Goal: Task Accomplishment & Management: Use online tool/utility

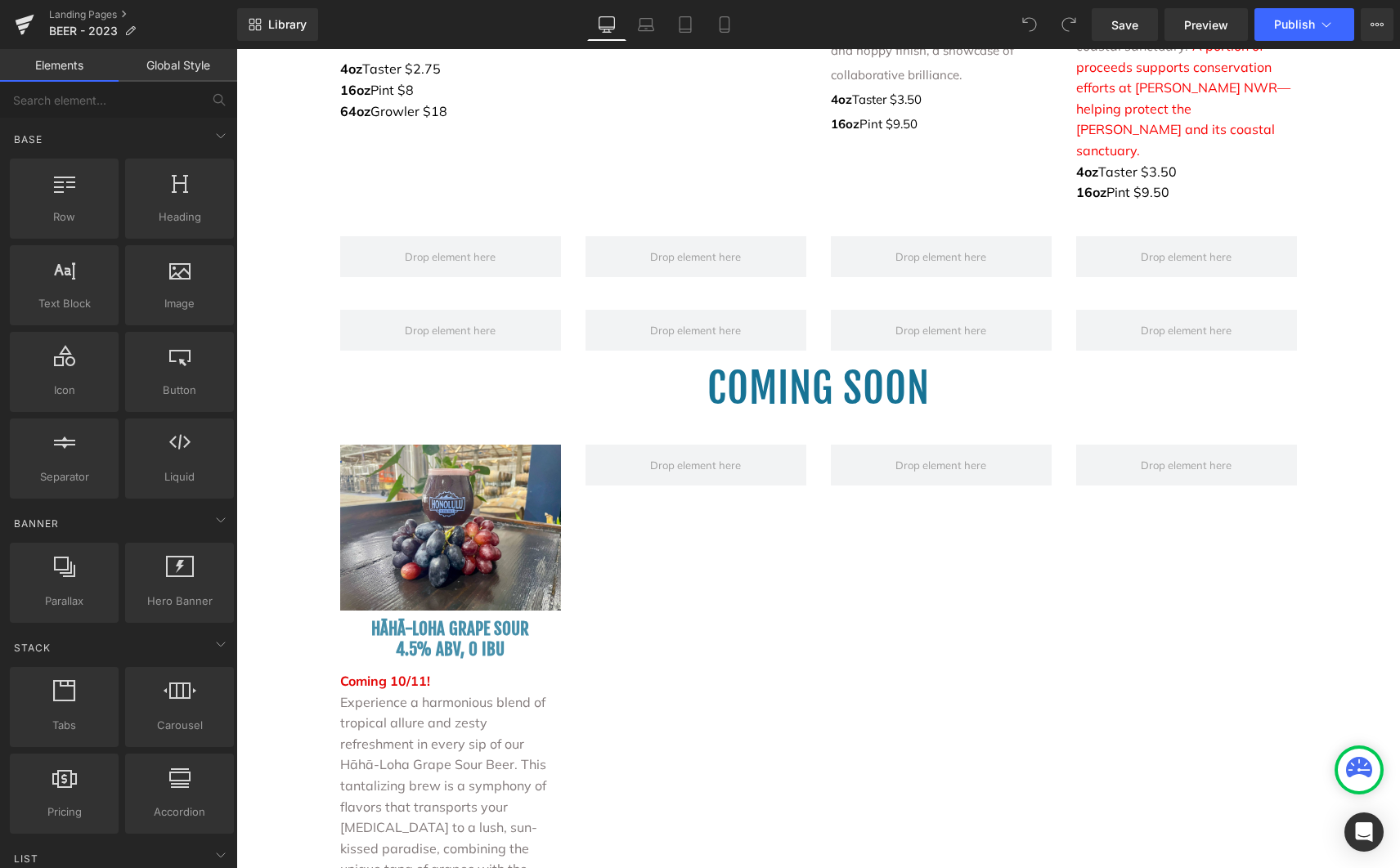
scroll to position [3653, 0]
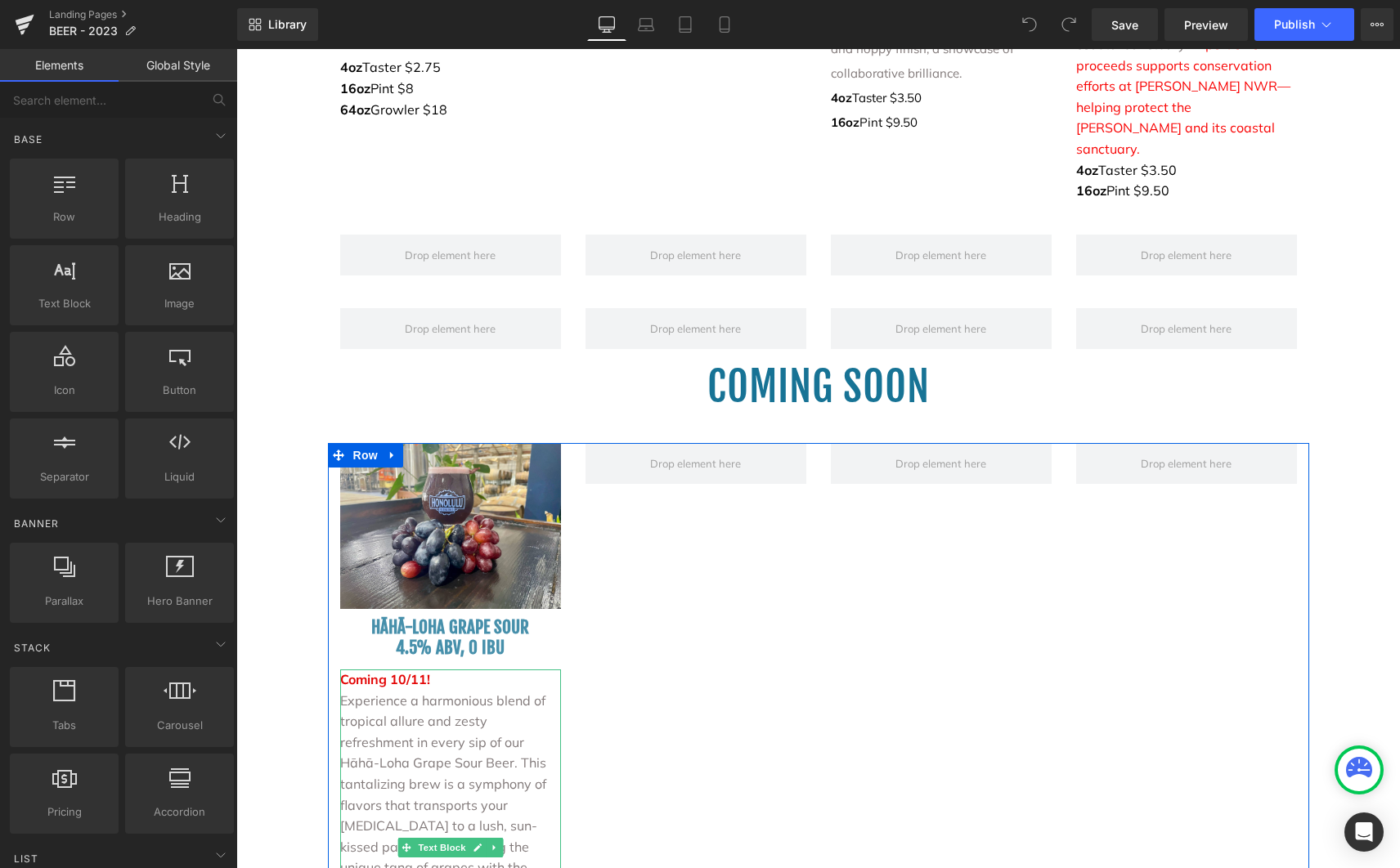
click at [429, 669] on p "Coming 10/11!" at bounding box center [450, 680] width 221 height 22
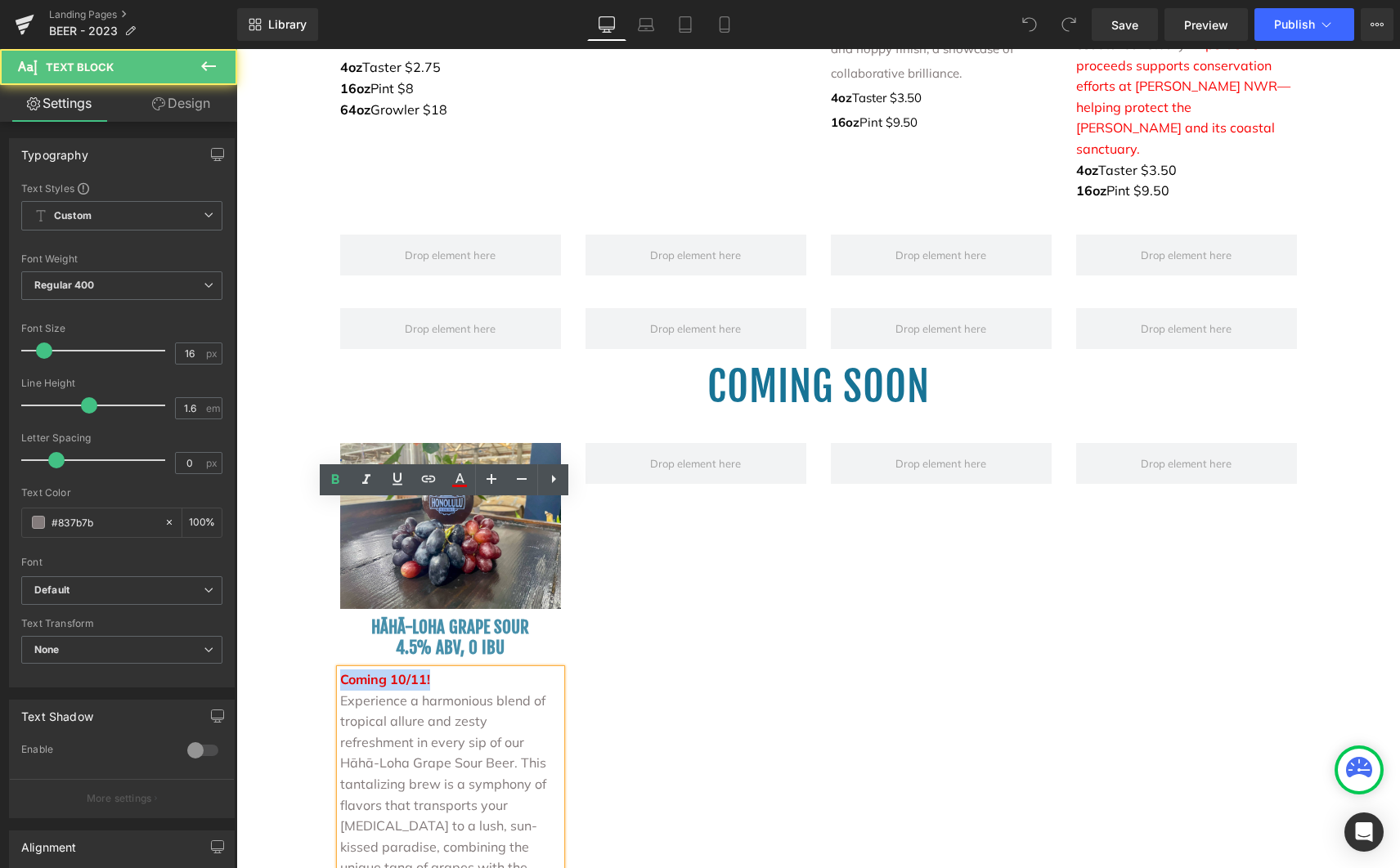
drag, startPoint x: 427, startPoint y: 515, endPoint x: 328, endPoint y: 507, distance: 99.3
click at [340, 669] on div "Coming 10/11! Experience a harmonious blend of tropical allure and zesty refres…" at bounding box center [450, 868] width 221 height 397
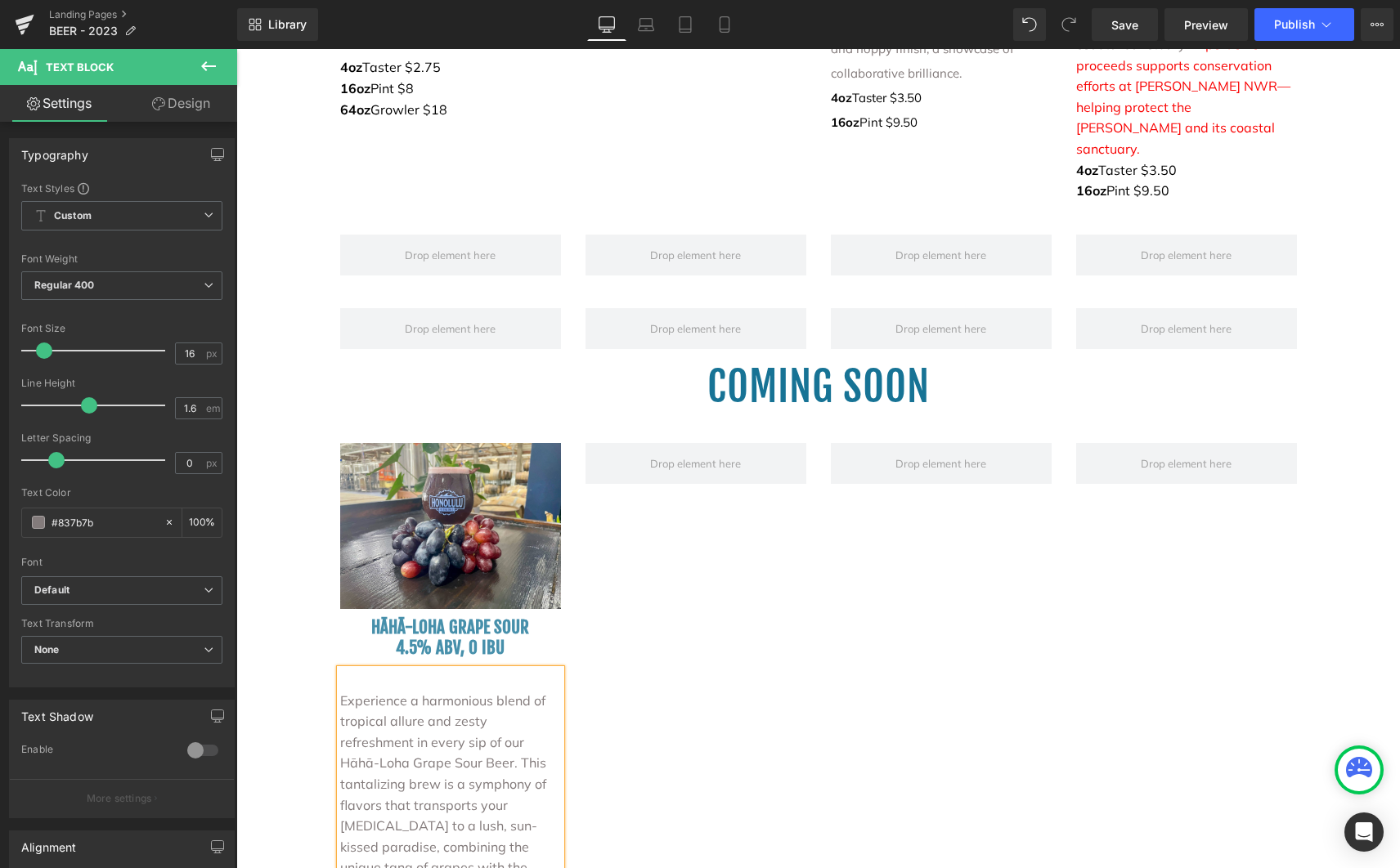
click at [340, 669] on div "Experience a harmonious blend of tropical allure and zesty refreshment in every…" at bounding box center [450, 868] width 221 height 397
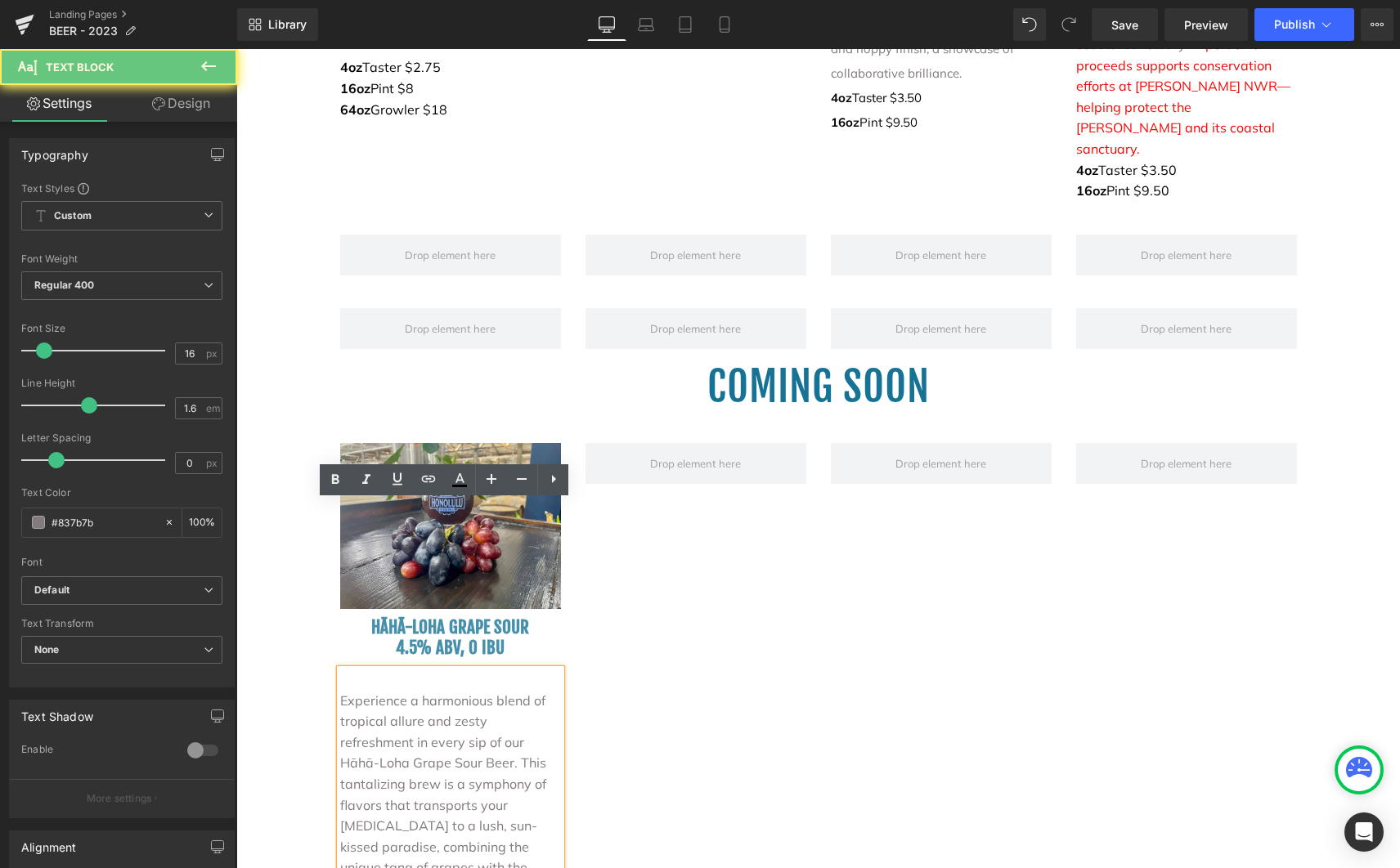
click at [340, 692] on span "Experience a harmonious blend of tropical allure and zesty refreshment in every…" at bounding box center [443, 805] width 206 height 226
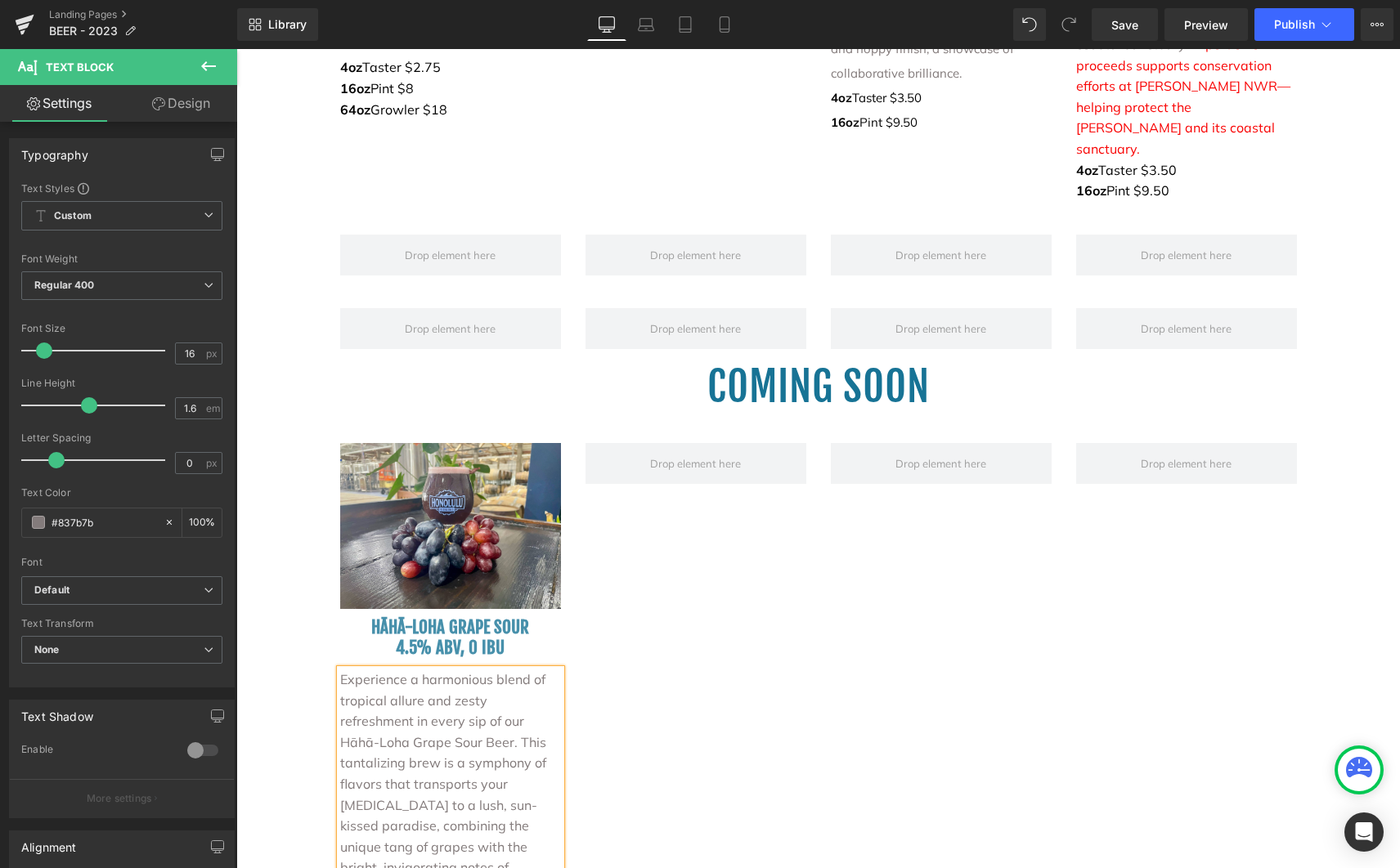
click at [702, 581] on div "Image HĀHĀ-LOHA GRAPE SOUR 4.5% ABV, 0 IBU Heading Experience a harmonious blen…" at bounding box center [818, 745] width 981 height 604
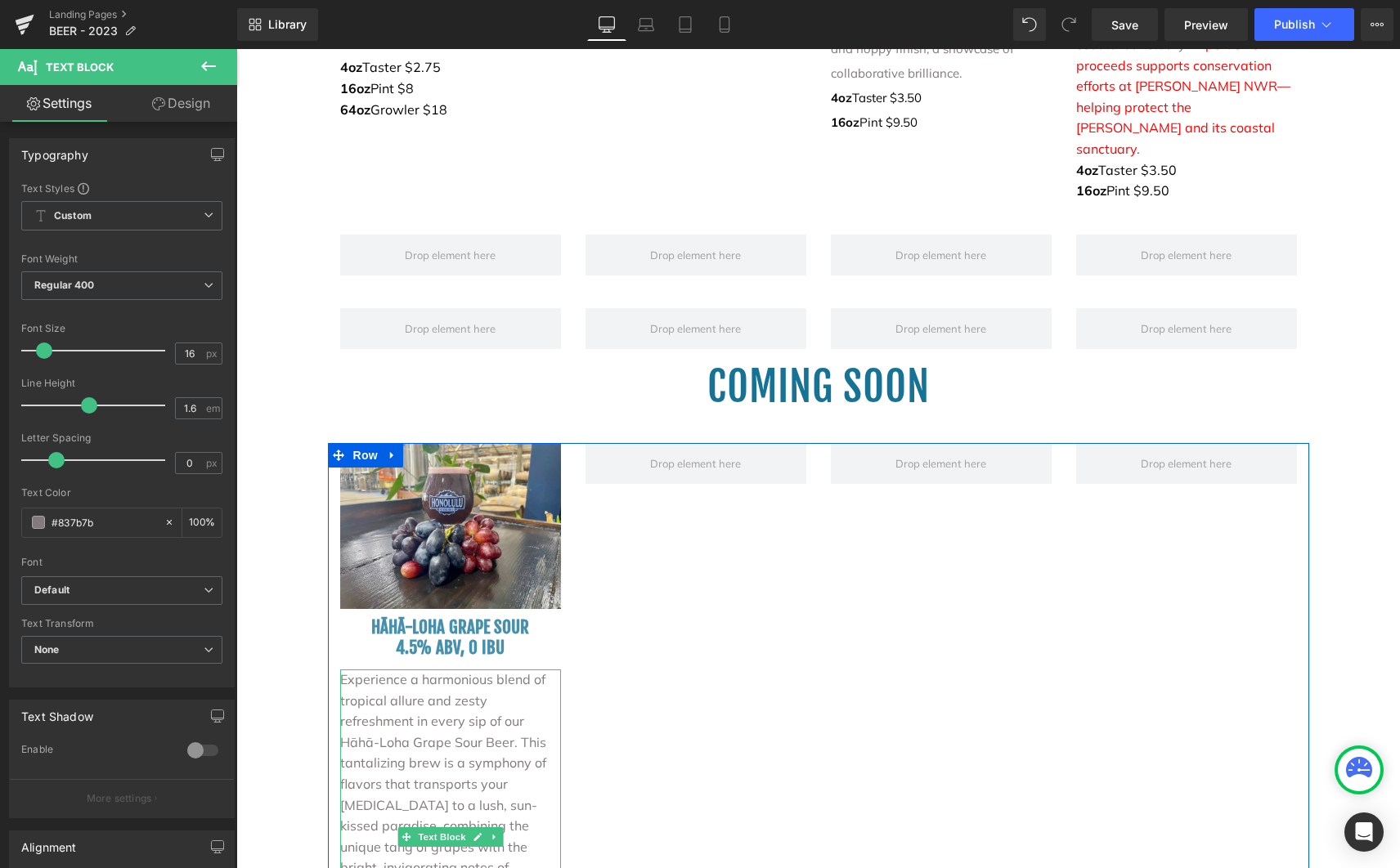
drag, startPoint x: 449, startPoint y: 758, endPoint x: 414, endPoint y: 696, distance: 71.2
click at [414, 696] on p "Experience a harmonious blend of tropical allure and zesty refreshment in every…" at bounding box center [450, 826] width 221 height 314
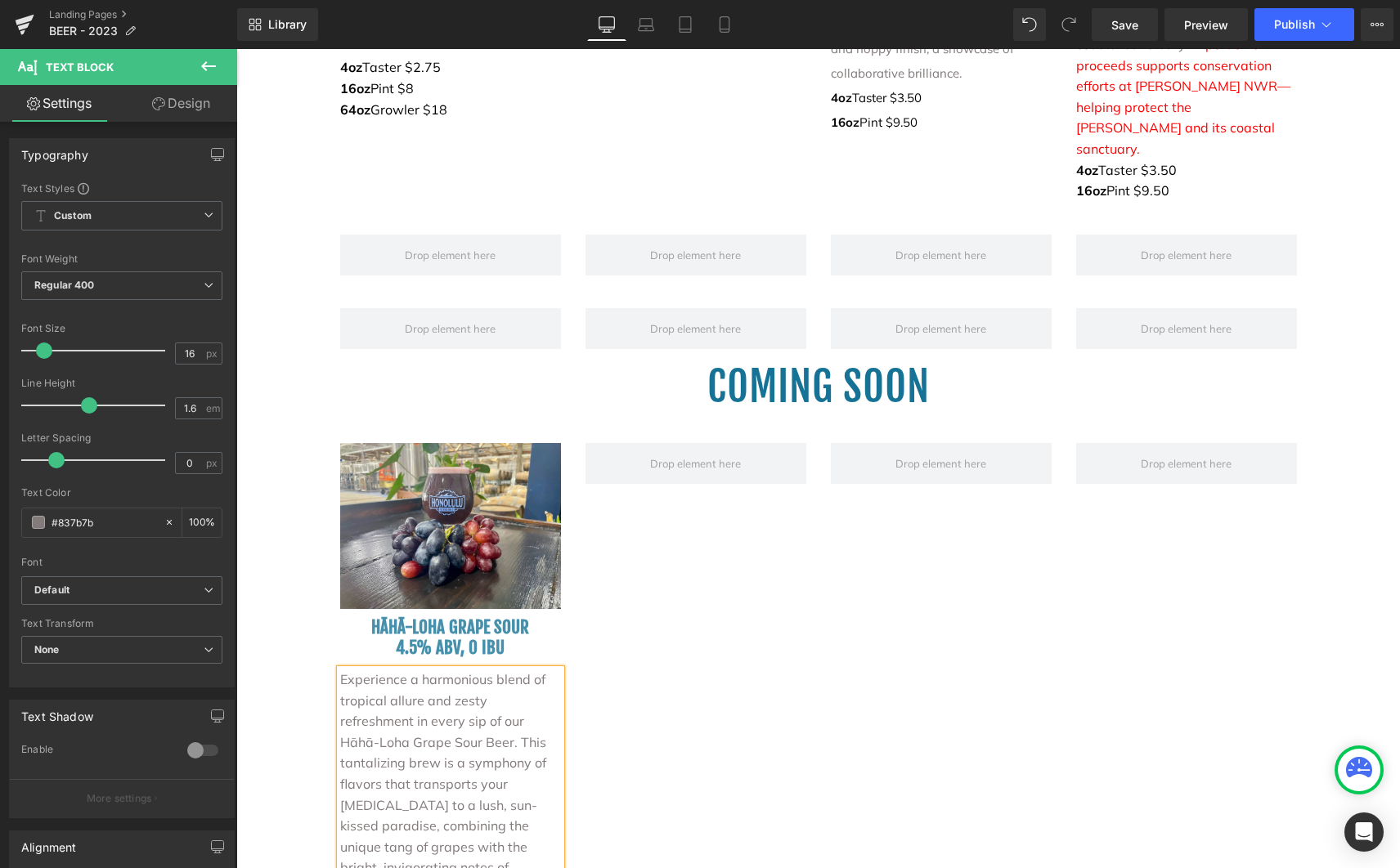
copy span "* A portion of proceeds will go to the U.H. [GEOGRAPHIC_DATA] and Plant Extinct…"
click at [804, 623] on div "Image HĀHĀ-LOHA GRAPE SOUR 4.5% ABV, 0 IBU Heading Experience a harmonious blen…" at bounding box center [818, 745] width 981 height 604
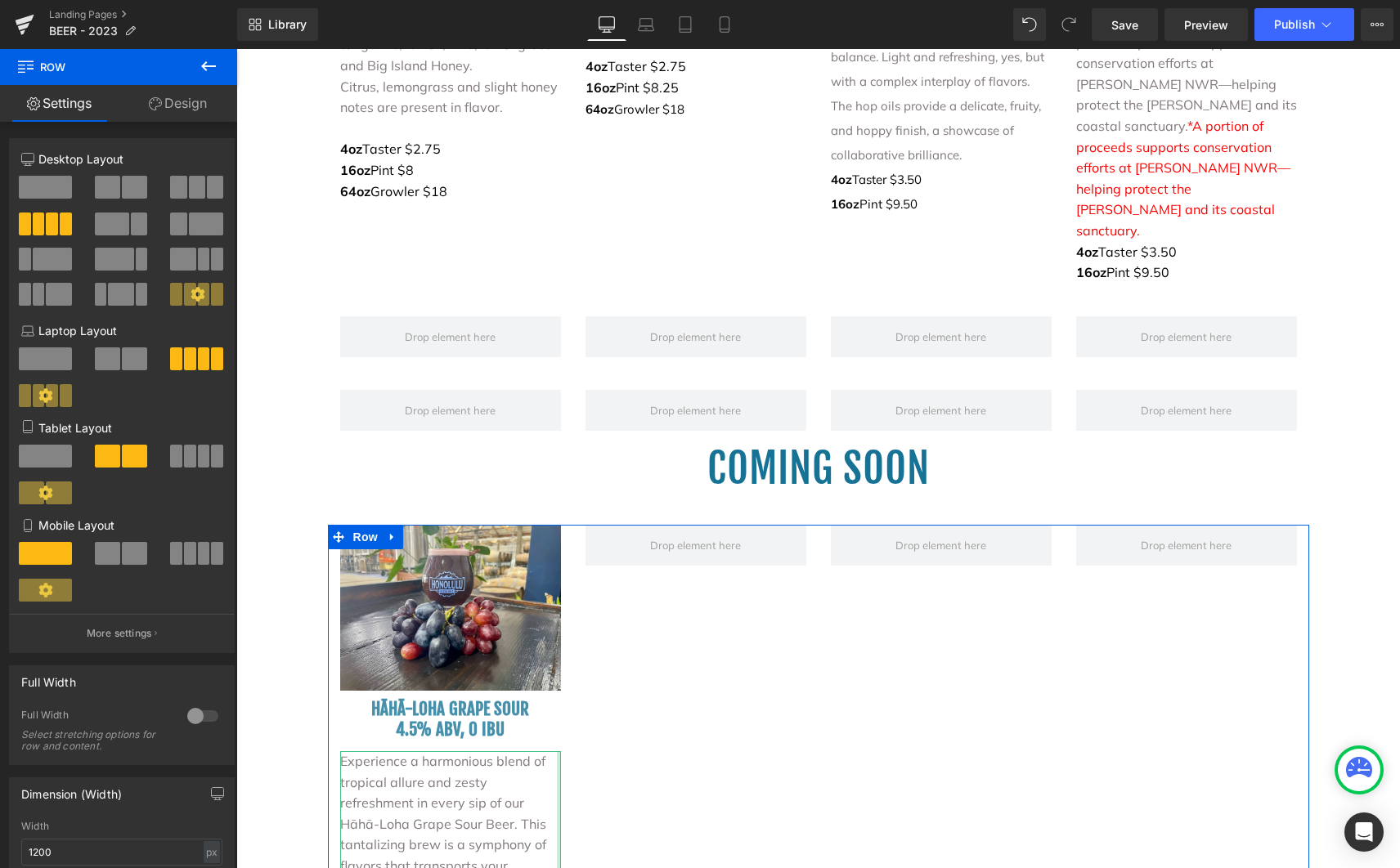
scroll to position [3395, 0]
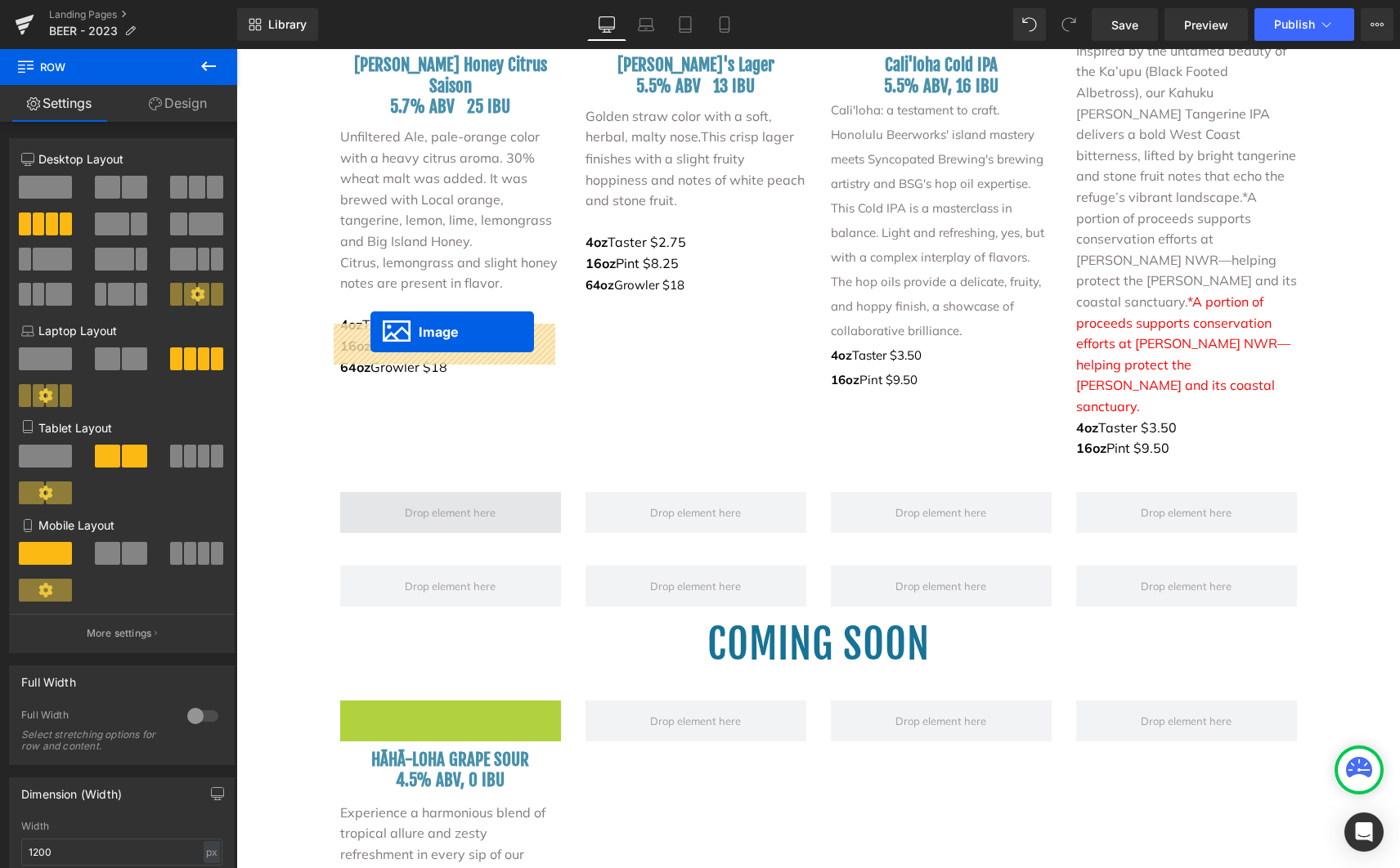
drag, startPoint x: 415, startPoint y: 619, endPoint x: 371, endPoint y: 332, distance: 290.4
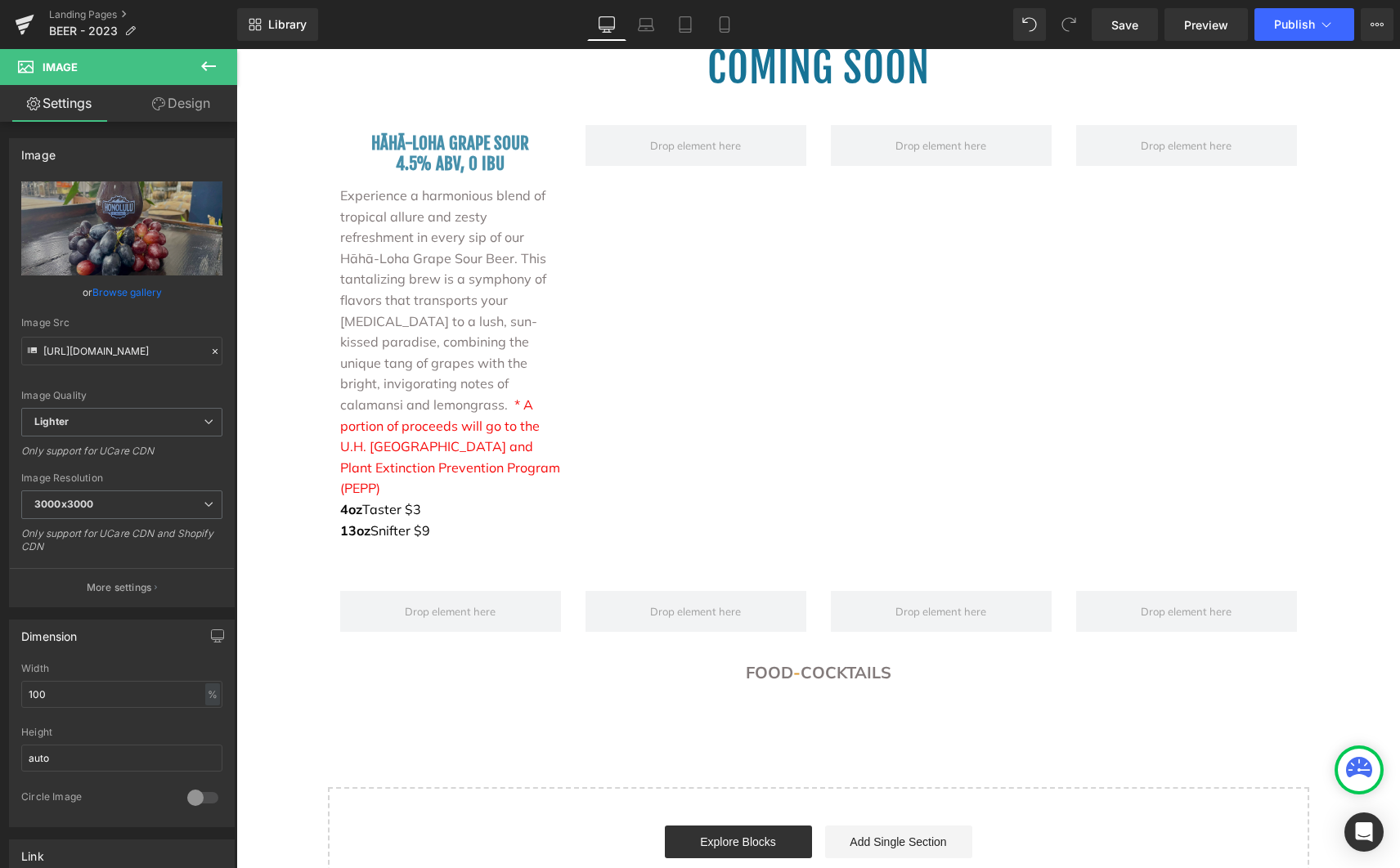
scroll to position [3528, 0]
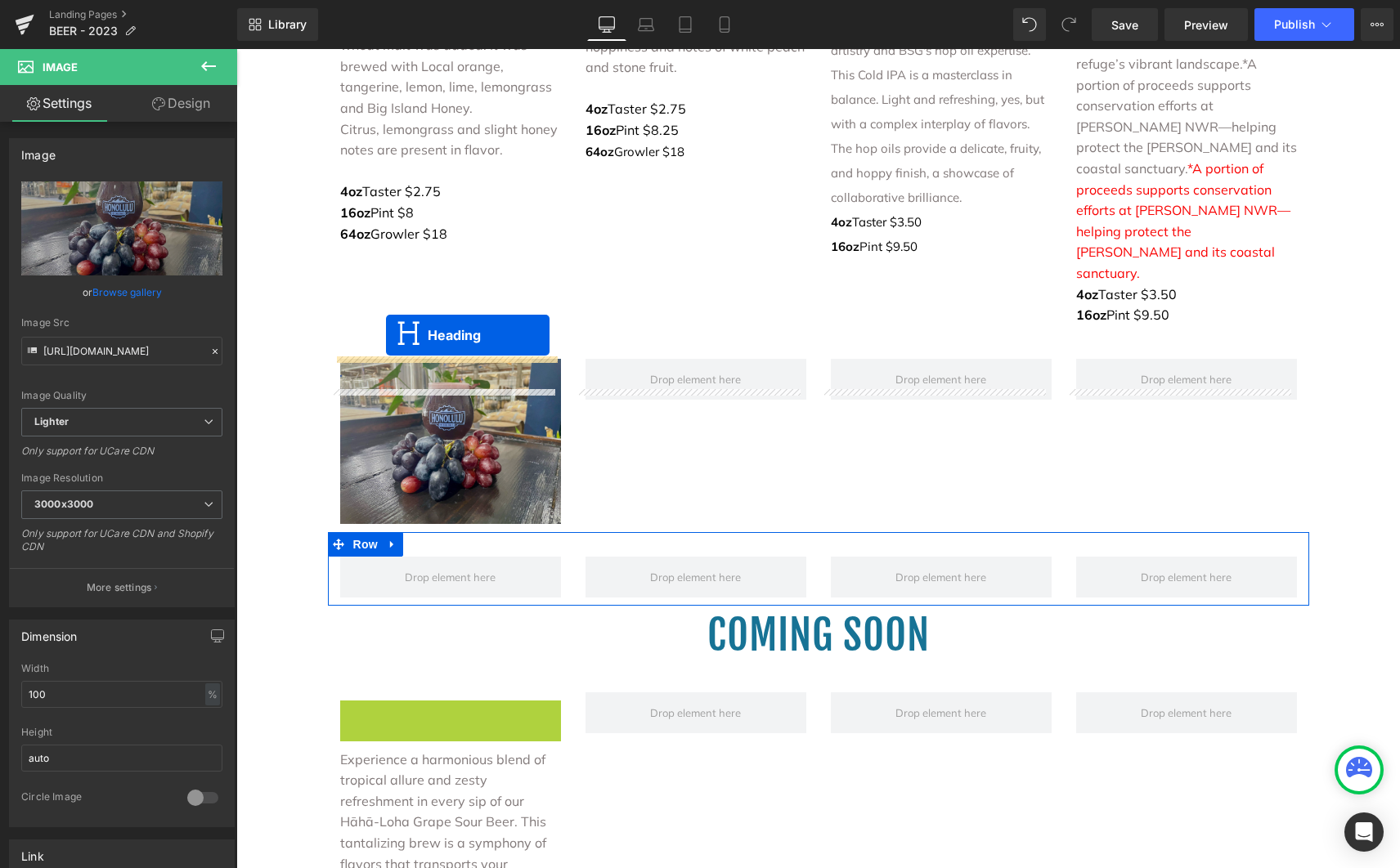
drag, startPoint x: 409, startPoint y: 558, endPoint x: 386, endPoint y: 335, distance: 224.2
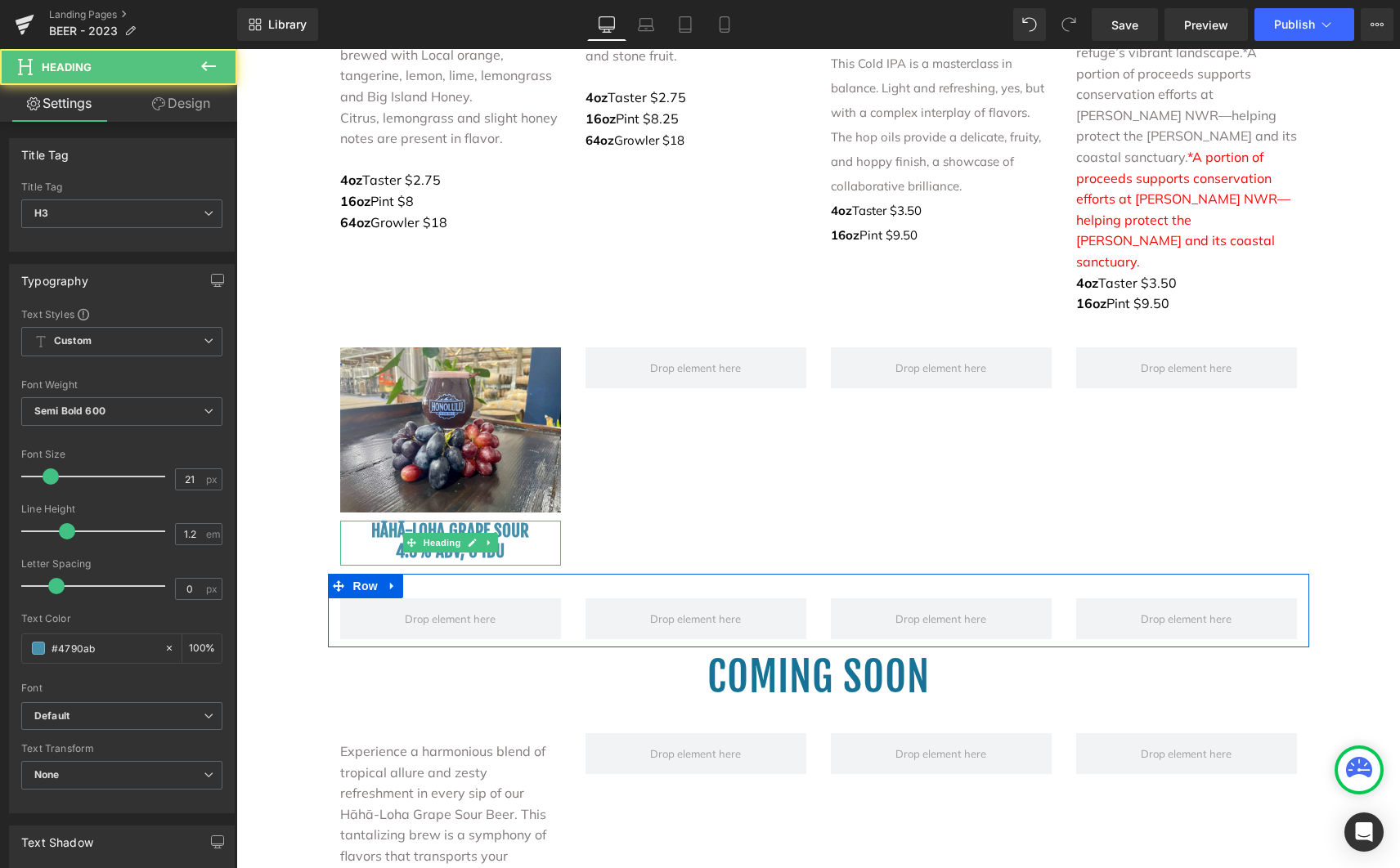
scroll to position [3555, 0]
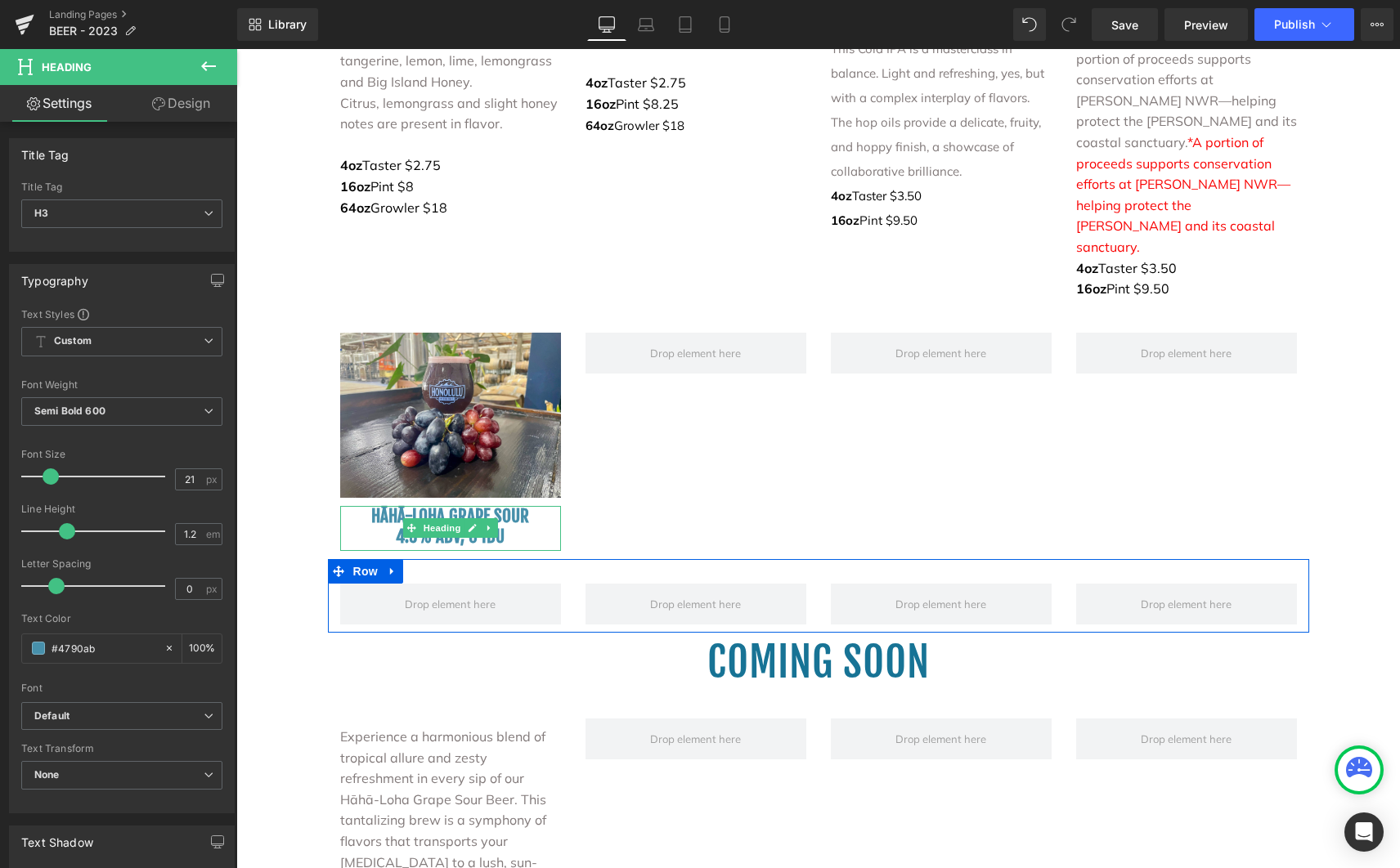
click at [415, 726] on p "Experience a harmonious blend of tropical allure and zesty refreshment in every…" at bounding box center [450, 883] width 221 height 314
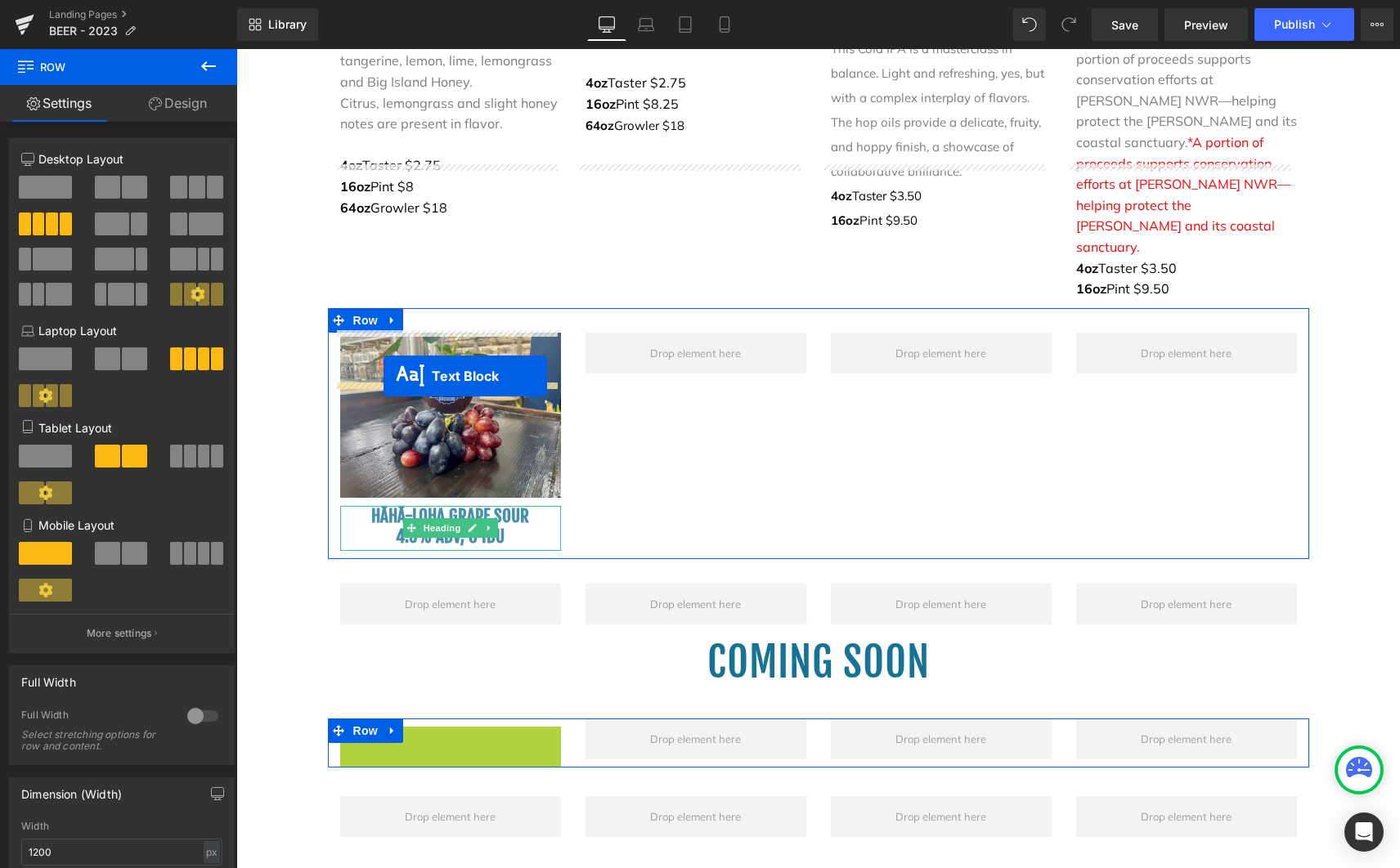
drag, startPoint x: 400, startPoint y: 724, endPoint x: 383, endPoint y: 376, distance: 348.4
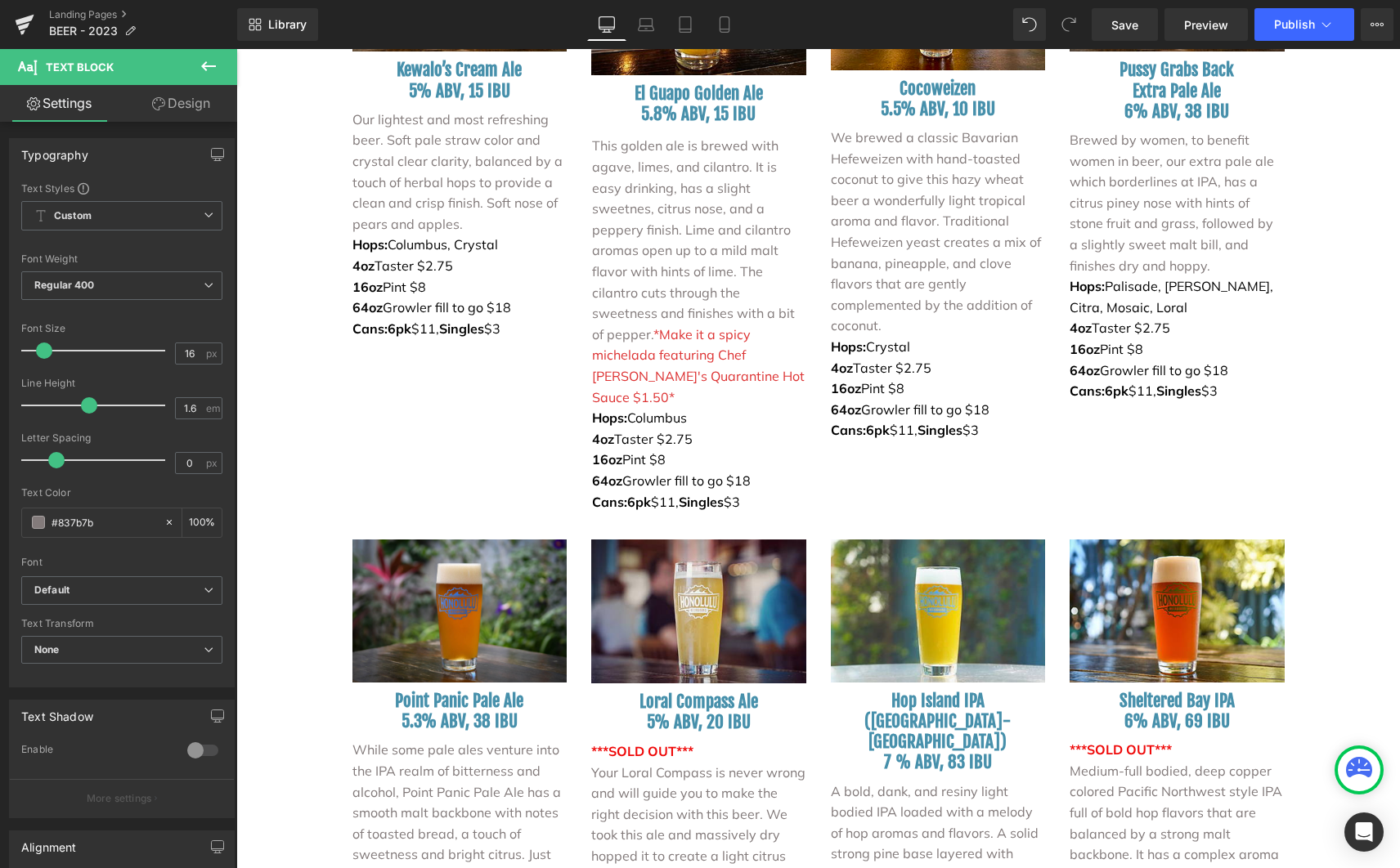
scroll to position [1307, 0]
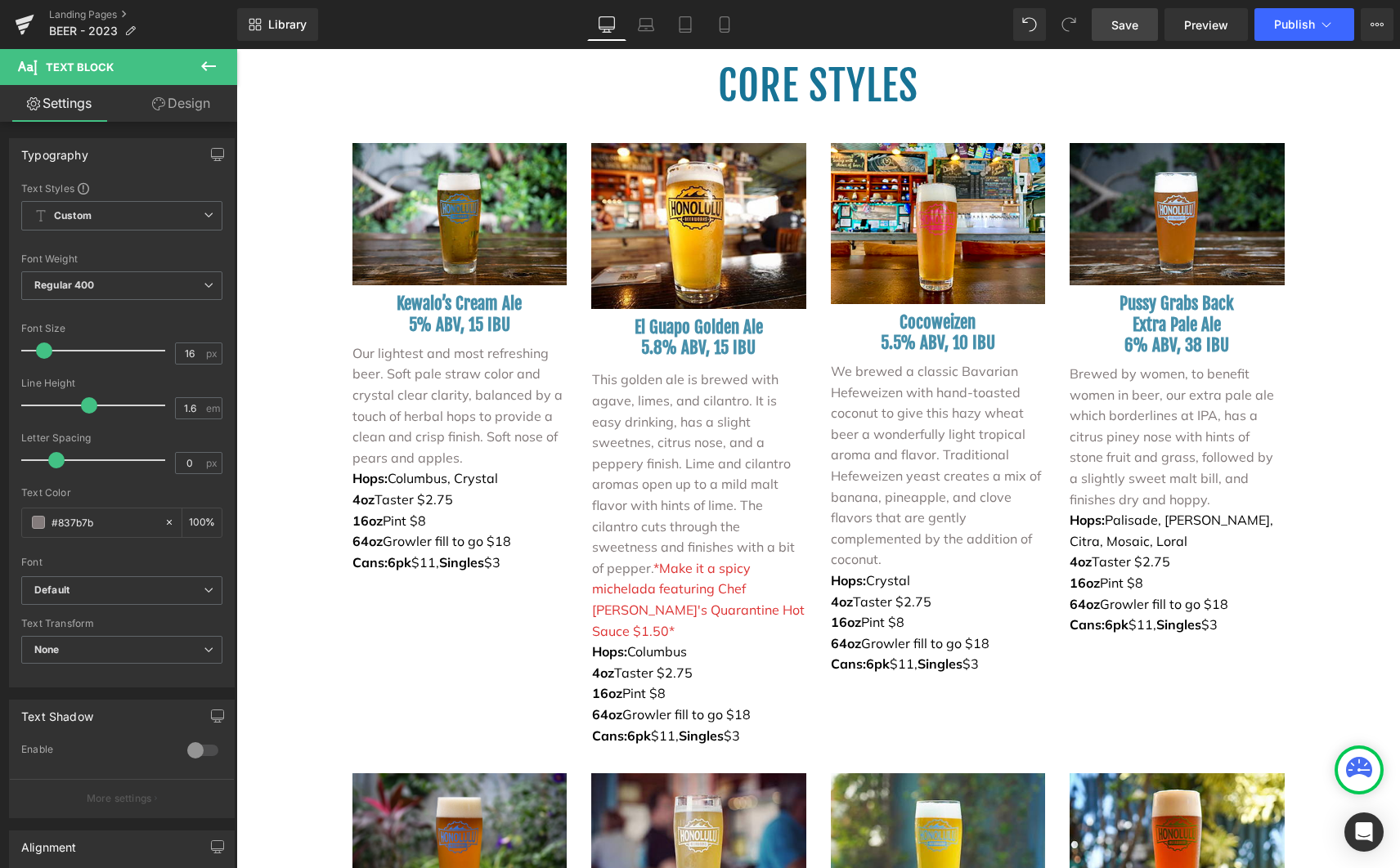
click at [1141, 18] on link "Save" at bounding box center [1124, 24] width 66 height 32
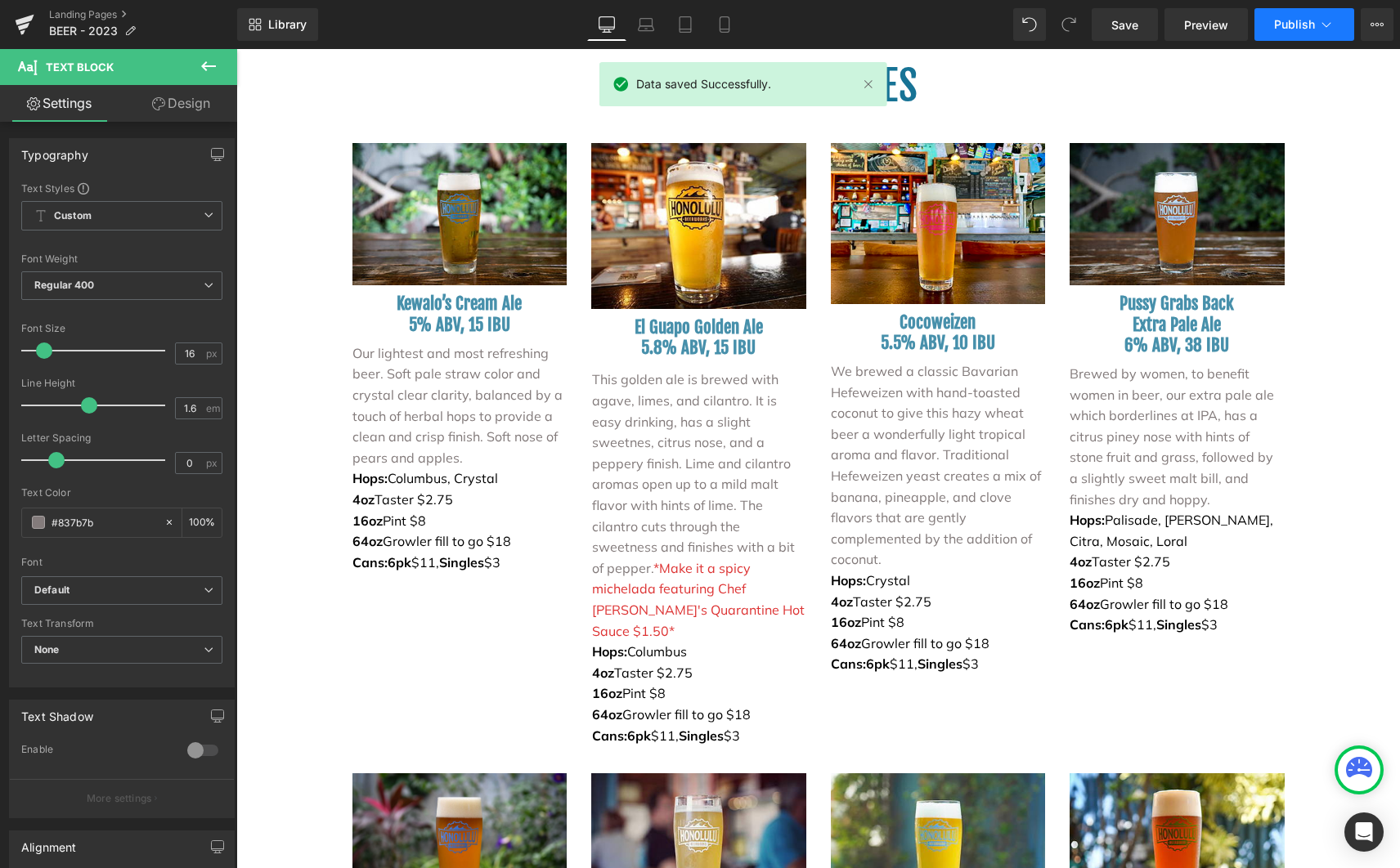
click at [1299, 27] on span "Publish" at bounding box center [1295, 24] width 41 height 13
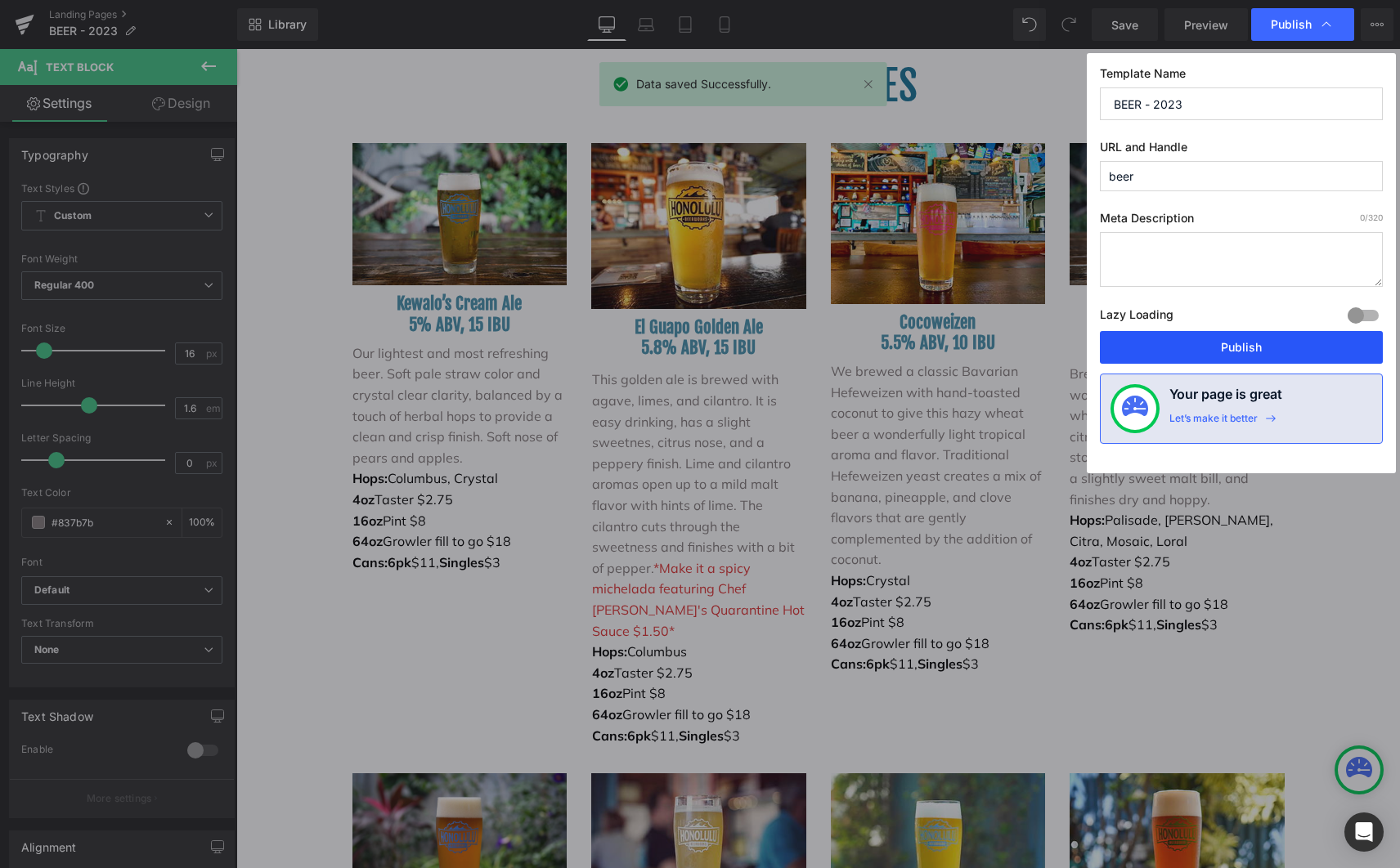
click at [1246, 348] on button "Publish" at bounding box center [1242, 347] width 283 height 32
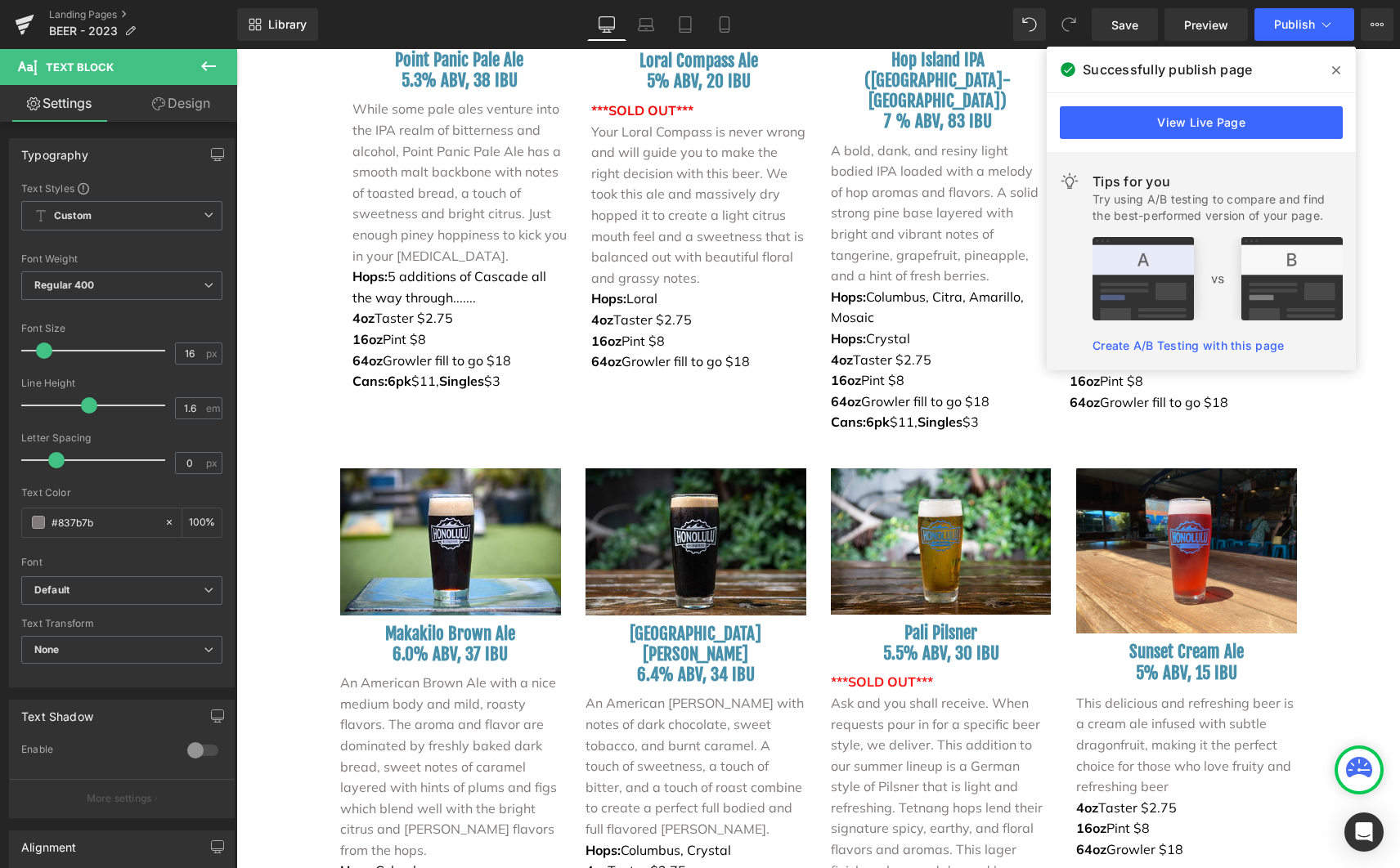
scroll to position [2965, 0]
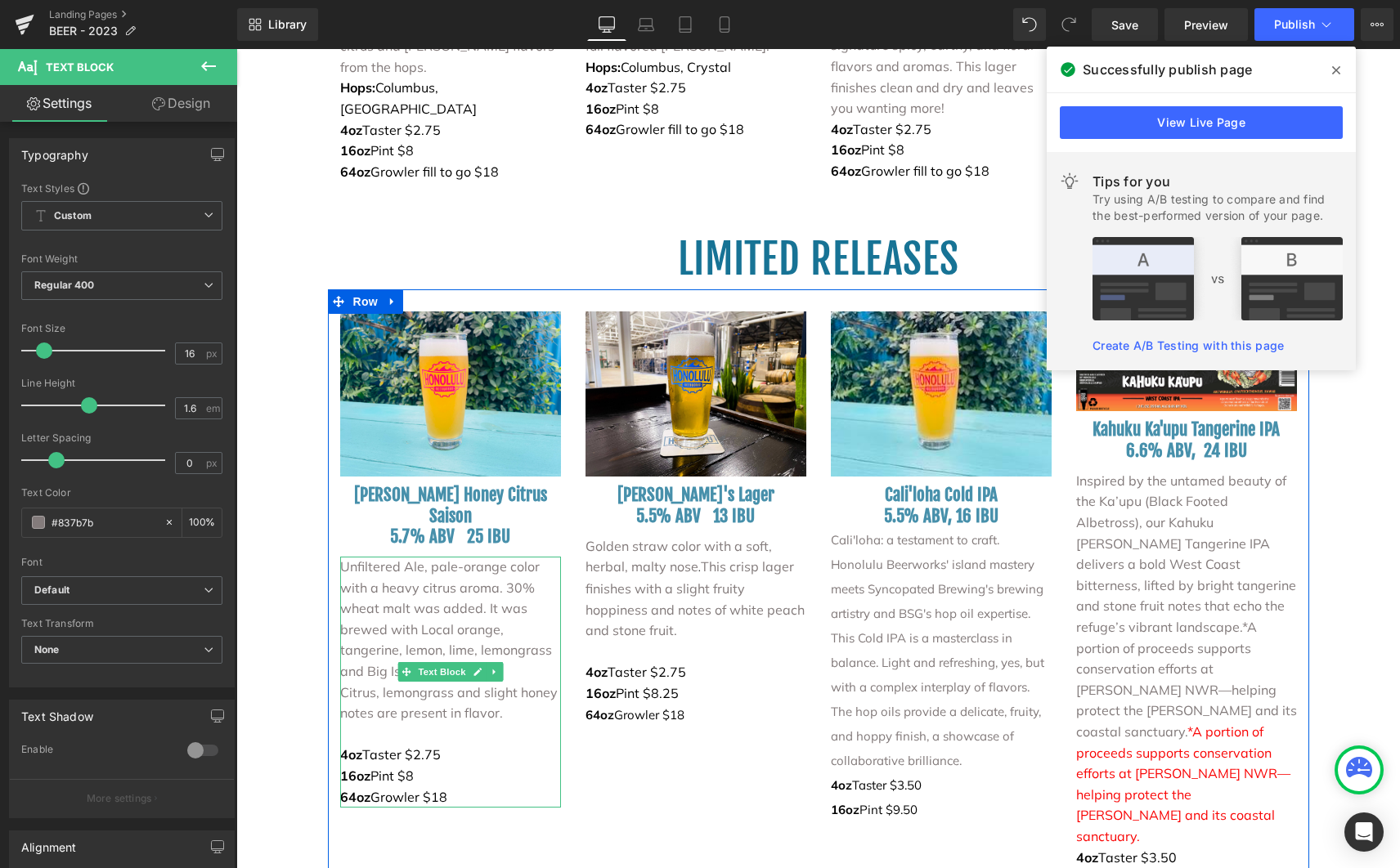
click at [502, 724] on p at bounding box center [450, 735] width 221 height 22
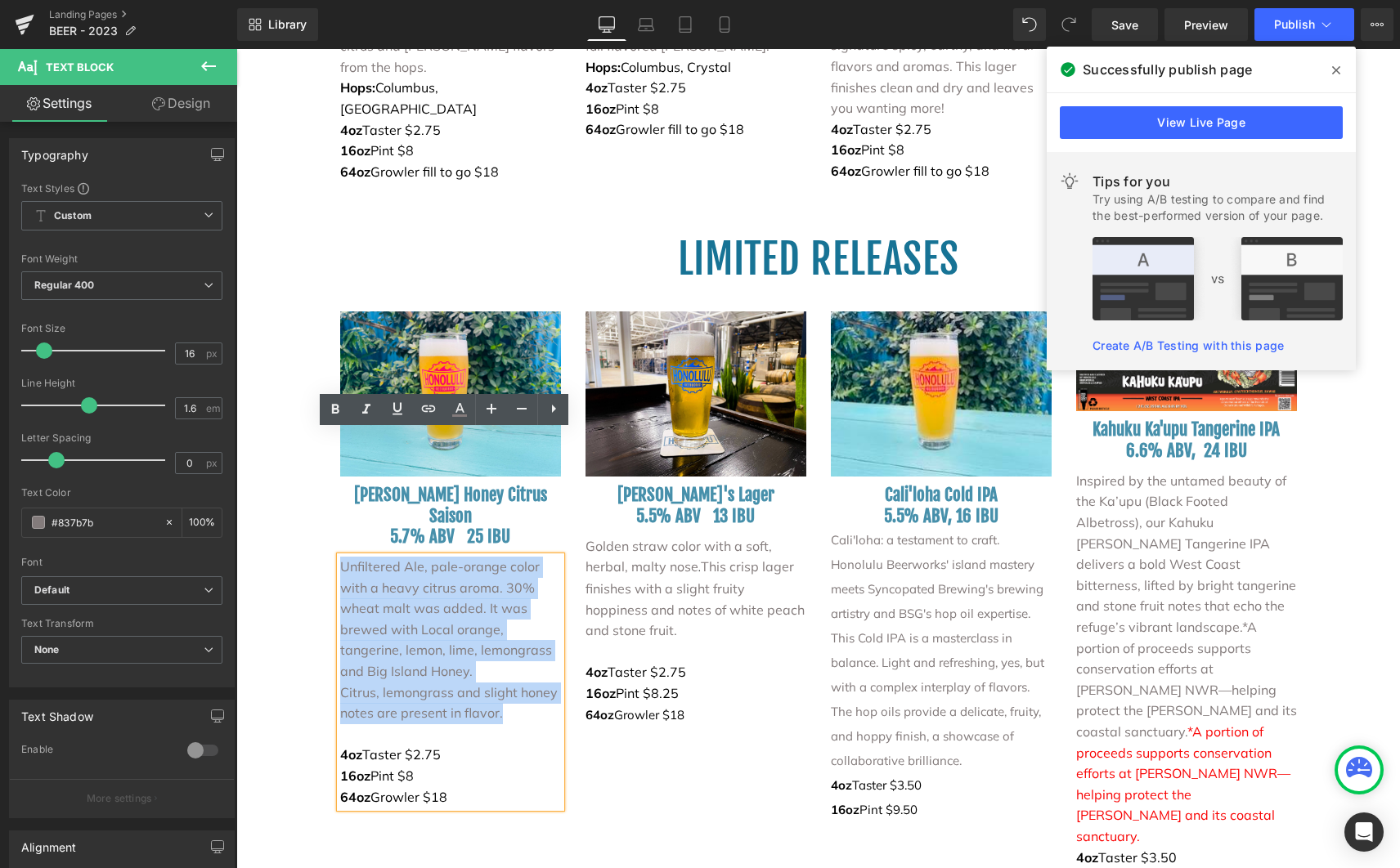
drag, startPoint x: 490, startPoint y: 565, endPoint x: 313, endPoint y: 441, distance: 216.1
copy div "Unfiltered Ale, pale-orange color with a heavy citrus aroma. 30% wheat malt was…"
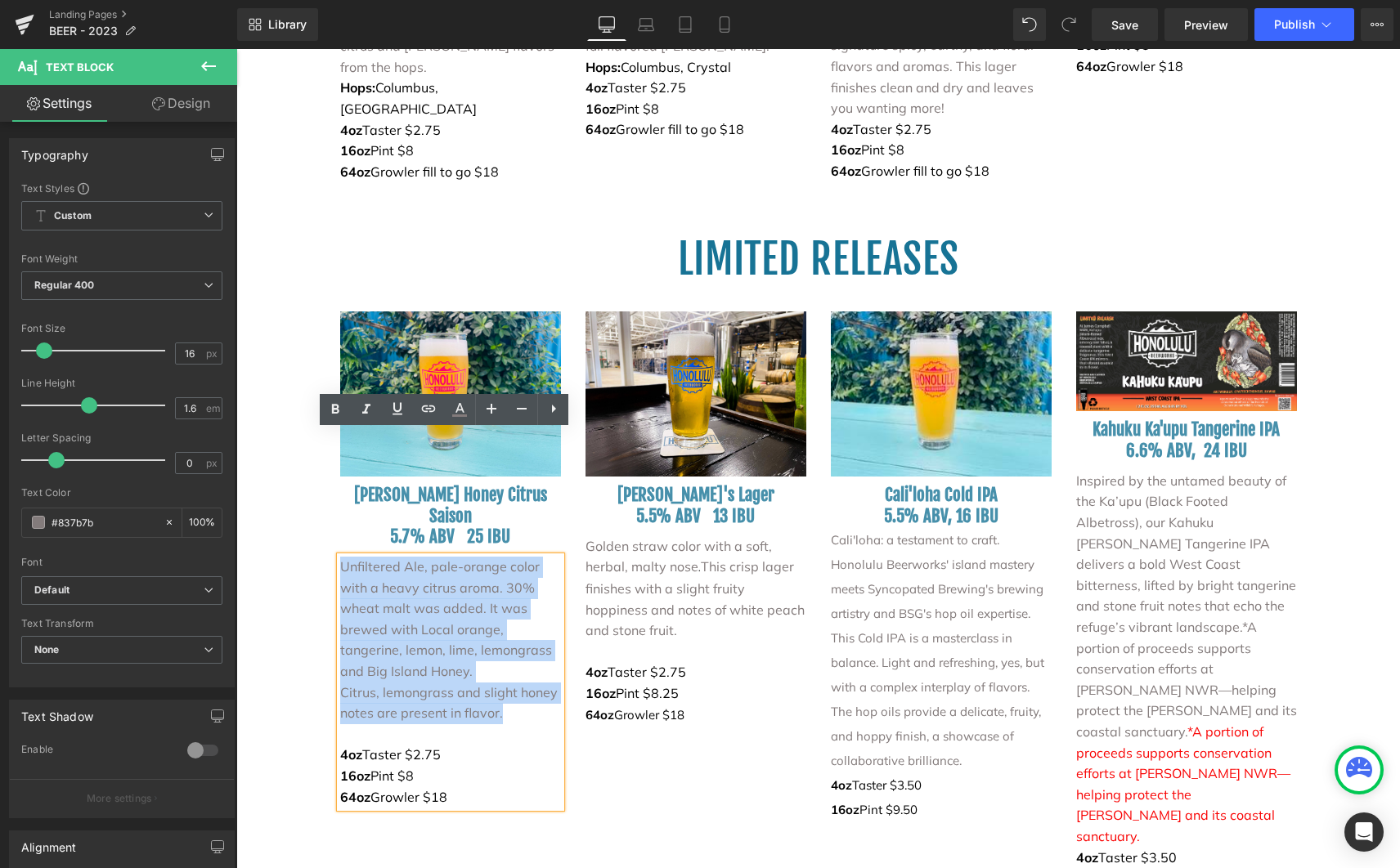
click at [462, 682] on p "Citrus, lemongrass and slight honey notes are present in flavor." at bounding box center [450, 703] width 221 height 41
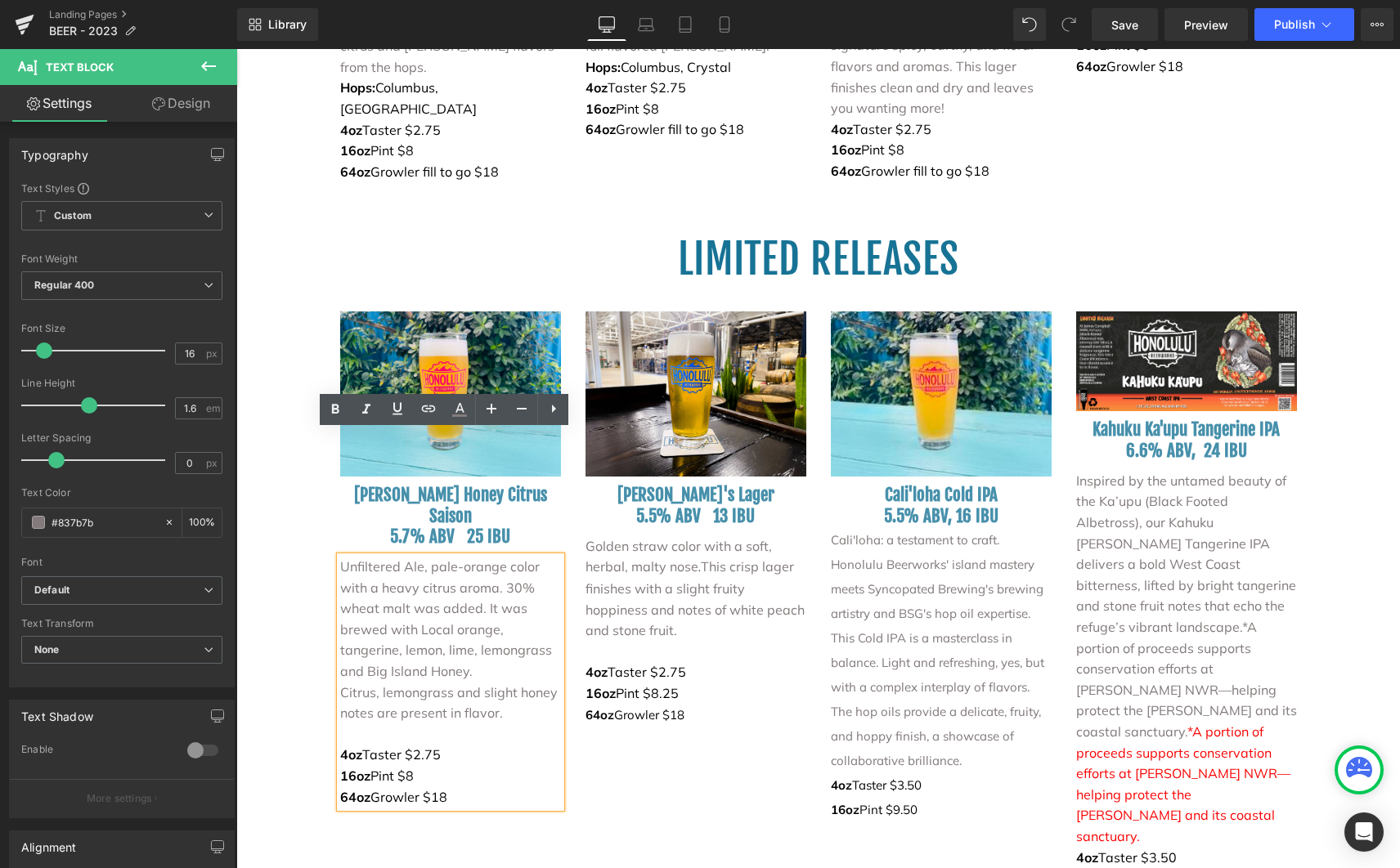
scroll to position [3523, 0]
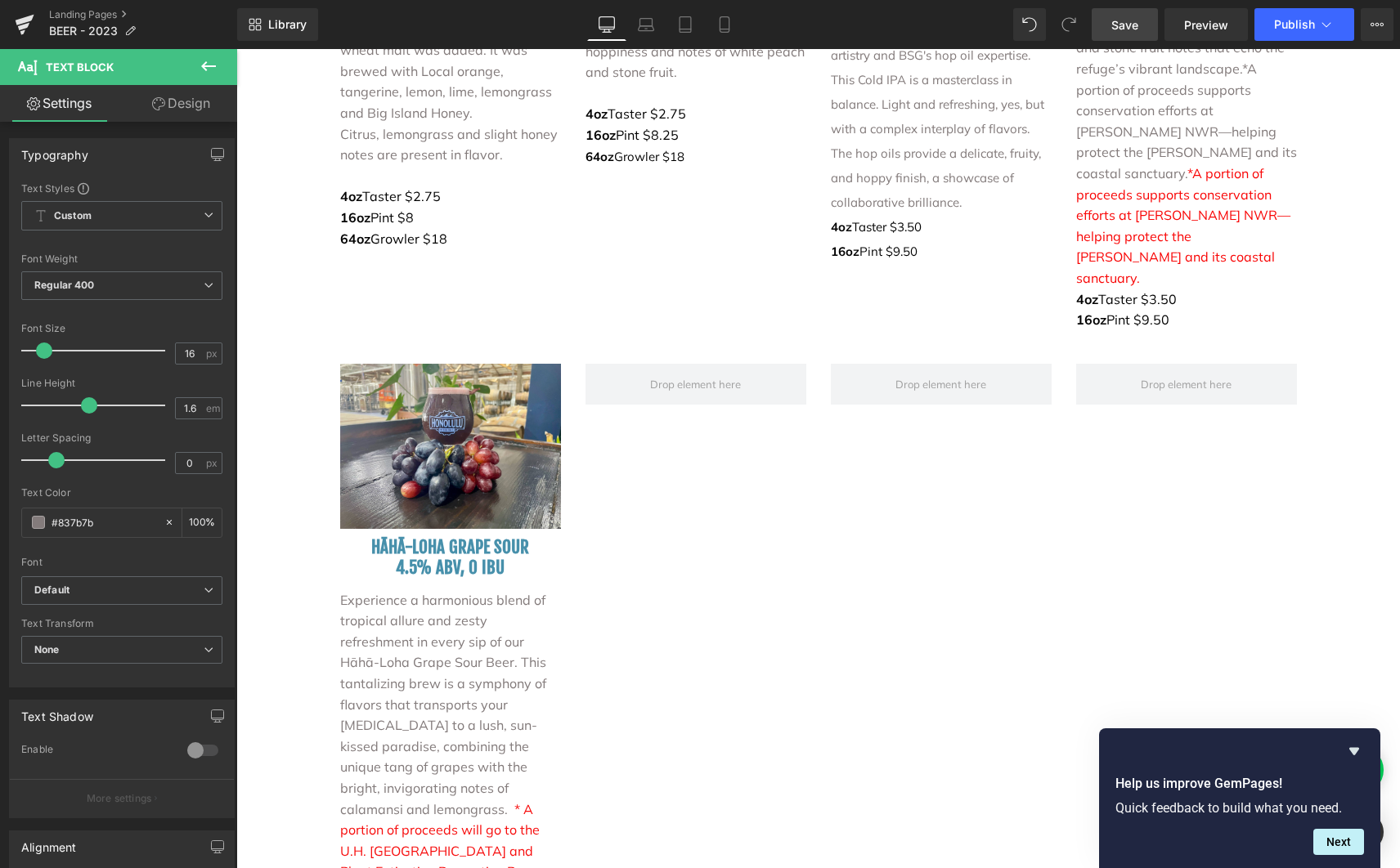
click at [1134, 31] on span "Save" at bounding box center [1124, 25] width 27 height 17
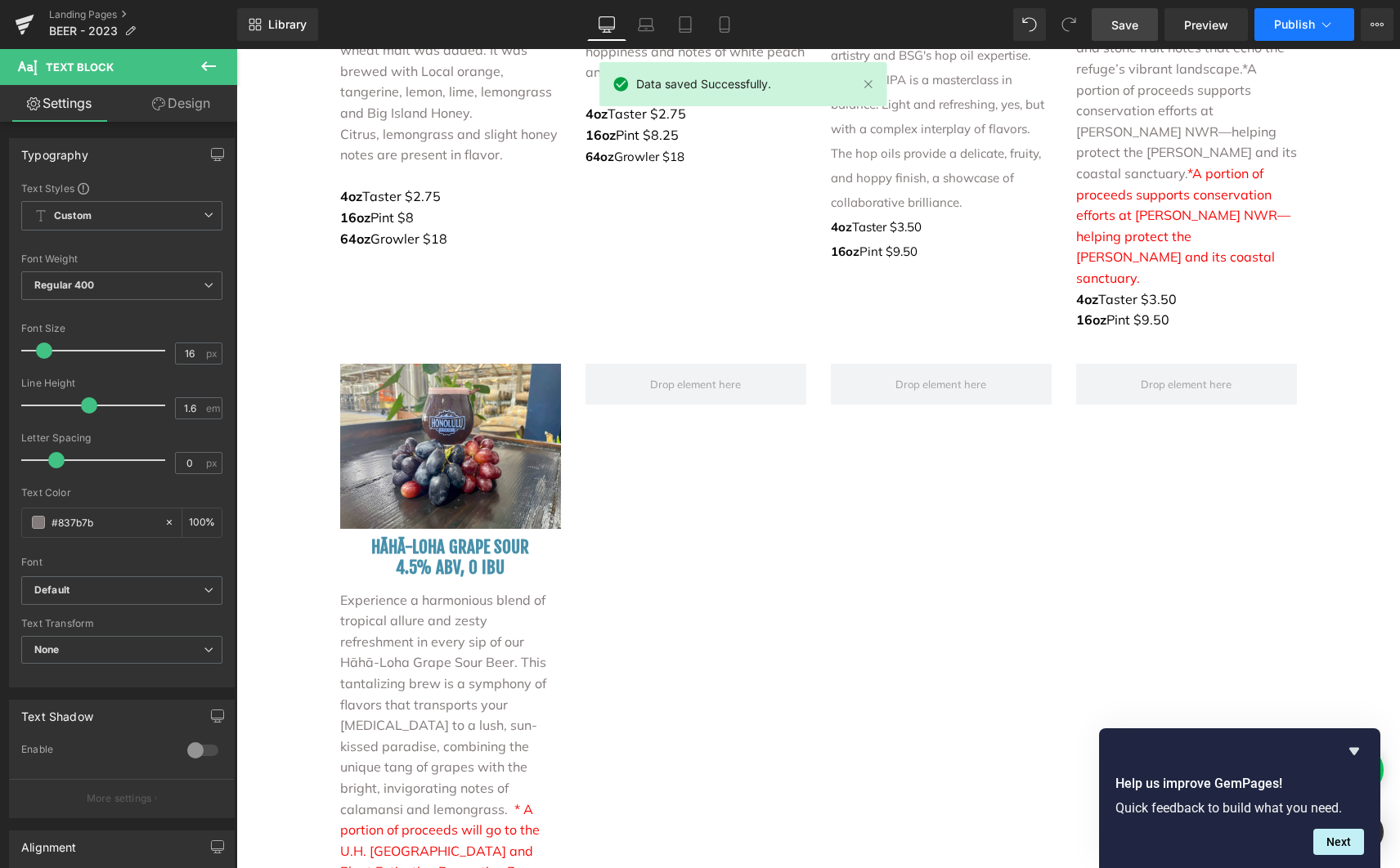
click at [1314, 24] on button "Publish" at bounding box center [1304, 24] width 99 height 32
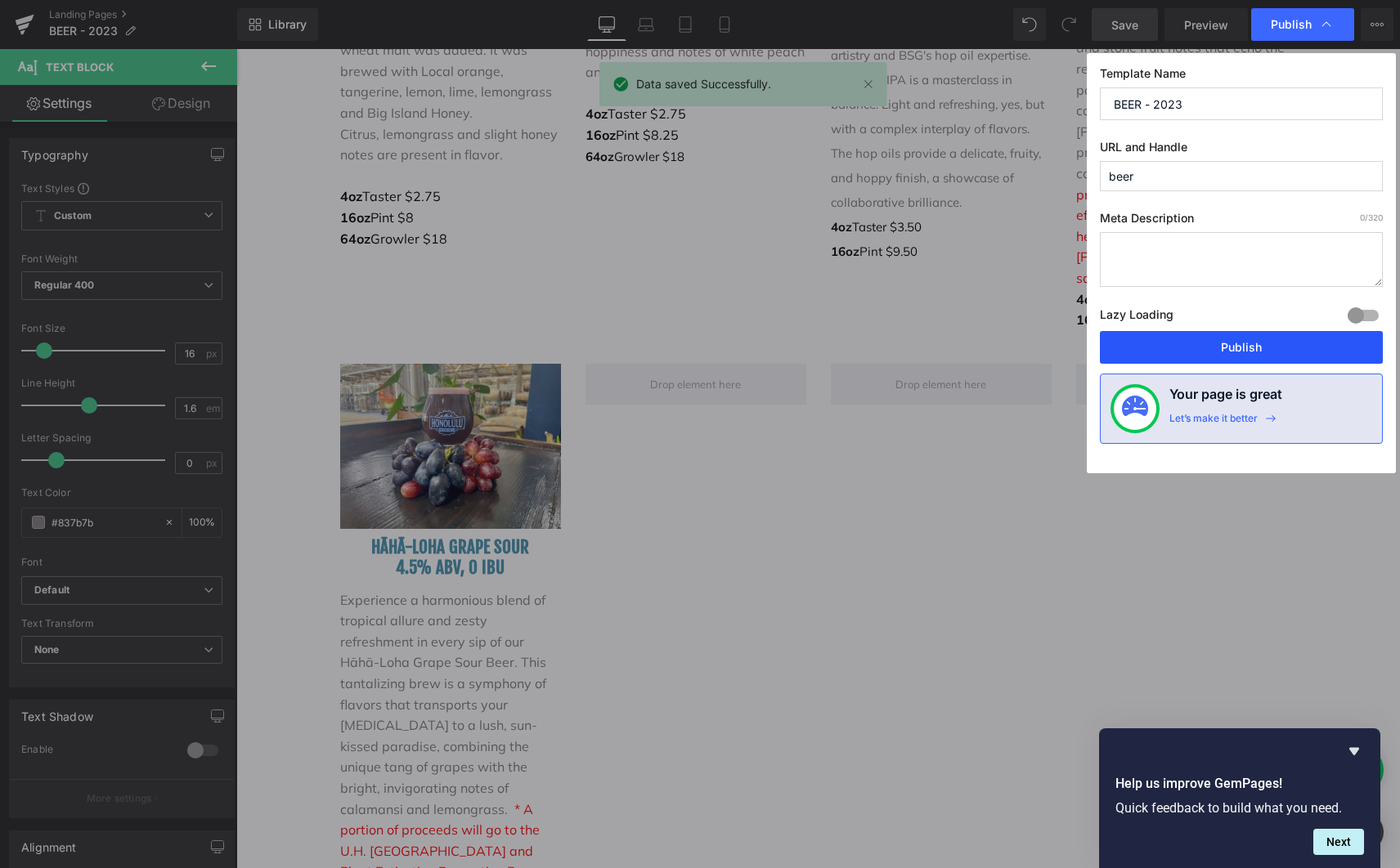
click at [1238, 338] on button "Publish" at bounding box center [1242, 347] width 283 height 32
